Goal: Task Accomplishment & Management: Manage account settings

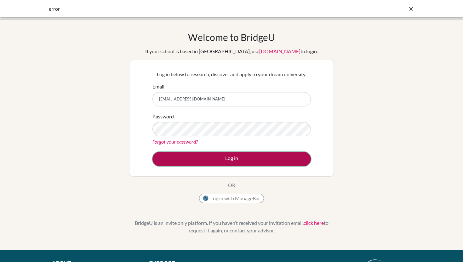
click at [235, 161] on button "Log in" at bounding box center [232, 159] width 159 height 14
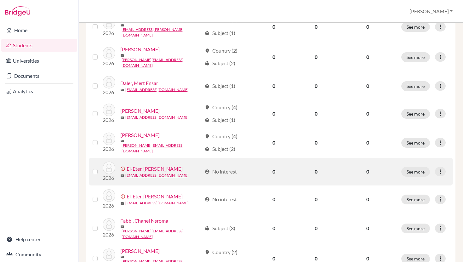
scroll to position [459, 0]
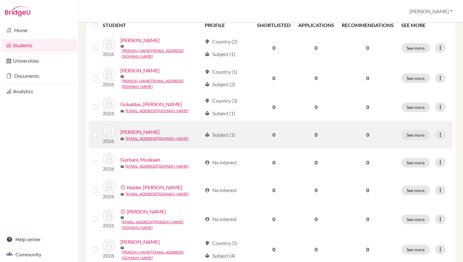
scroll to position [92, 0]
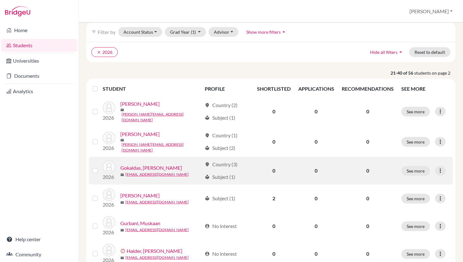
scroll to position [31, 0]
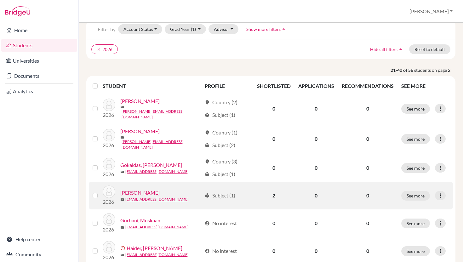
click at [271, 196] on td "2" at bounding box center [273, 196] width 41 height 28
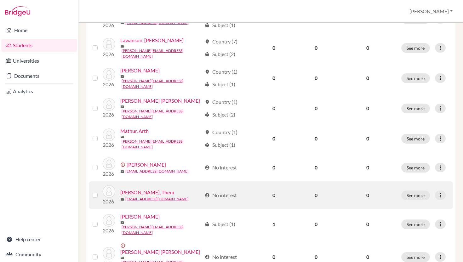
scroll to position [442, 0]
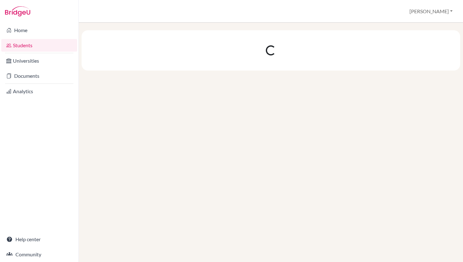
scroll to position [0, 0]
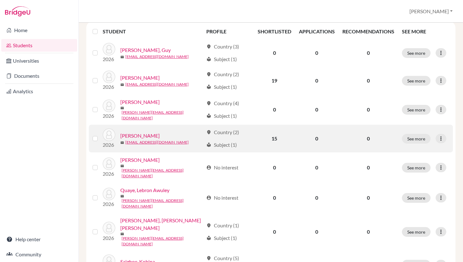
scroll to position [103, 0]
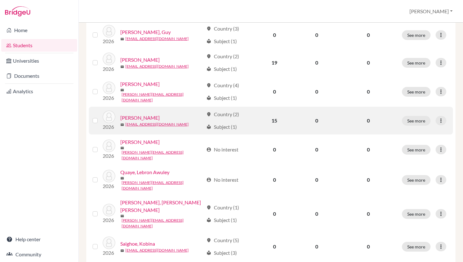
click at [275, 121] on td "15" at bounding box center [274, 121] width 41 height 28
click at [137, 116] on link "Pattnaik, Ishan" at bounding box center [139, 118] width 39 height 8
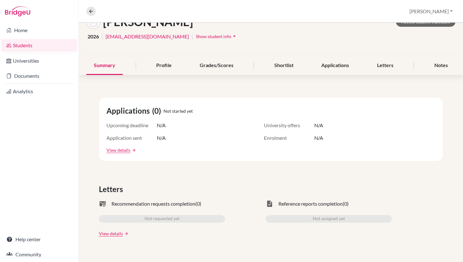
scroll to position [43, 0]
click at [285, 69] on div "Shortlist" at bounding box center [284, 65] width 34 height 19
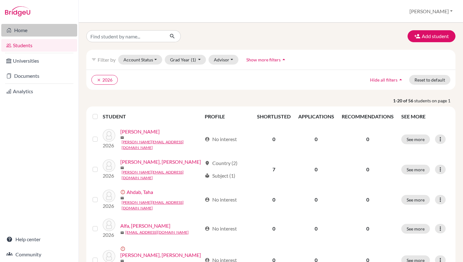
click at [35, 32] on link "Home" at bounding box center [39, 30] width 76 height 13
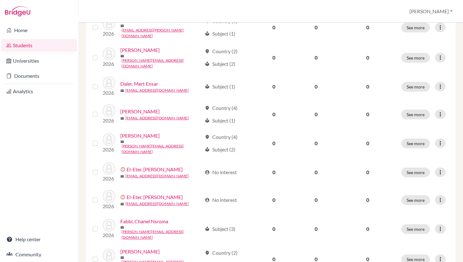
scroll to position [459, 0]
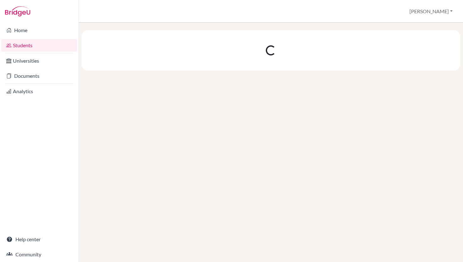
scroll to position [0, 0]
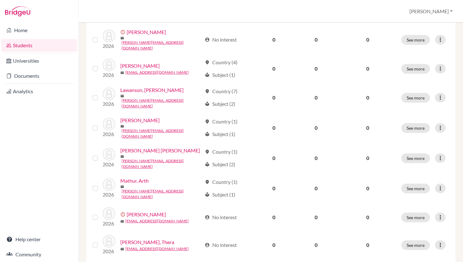
scroll to position [459, 0]
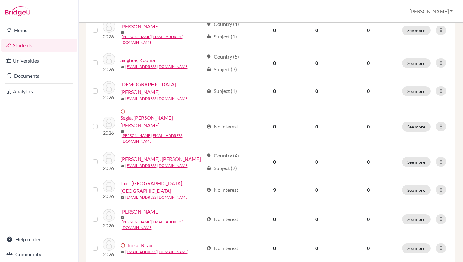
scroll to position [348, 0]
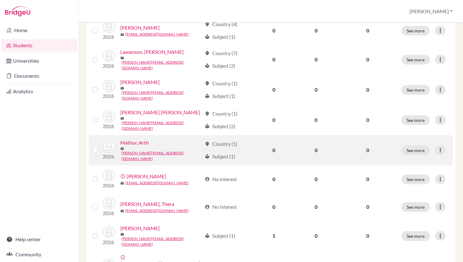
scroll to position [459, 0]
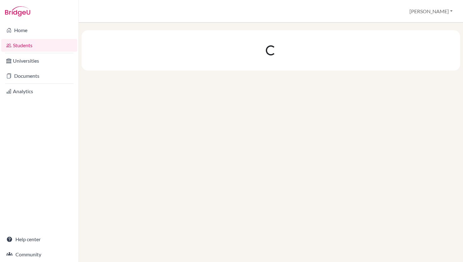
scroll to position [0, 0]
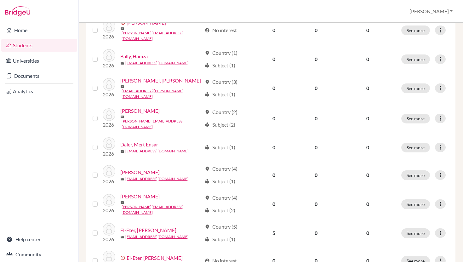
scroll to position [459, 0]
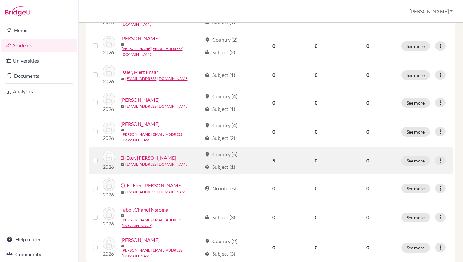
click at [278, 147] on td "5" at bounding box center [273, 161] width 41 height 28
